Goal: Information Seeking & Learning: Learn about a topic

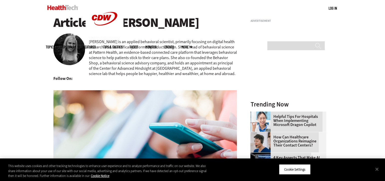
scroll to position [58, 0]
click at [378, 167] on button "Close" at bounding box center [376, 168] width 11 height 11
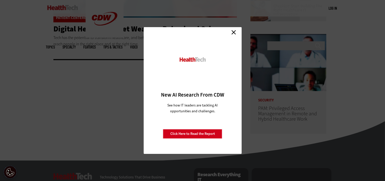
scroll to position [230, 0]
click at [234, 32] on link "Close" at bounding box center [234, 32] width 8 height 8
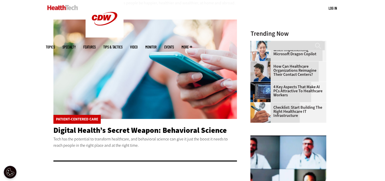
scroll to position [129, 0]
drag, startPoint x: 138, startPoint y: 91, endPoint x: 111, endPoint y: 118, distance: 38.3
click at [111, 118] on img at bounding box center [145, 68] width 184 height 99
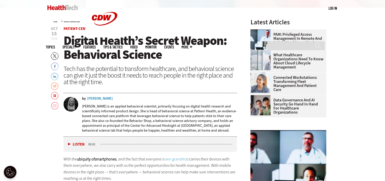
scroll to position [172, 0]
click at [94, 98] on div "Aline Holzwarth" at bounding box center [100, 98] width 26 height 4
